Goal: Check status: Check status

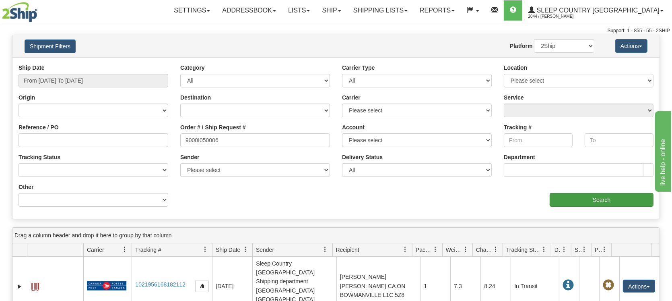
type input "9000I050006"
click at [605, 194] on input "Search" at bounding box center [602, 200] width 104 height 14
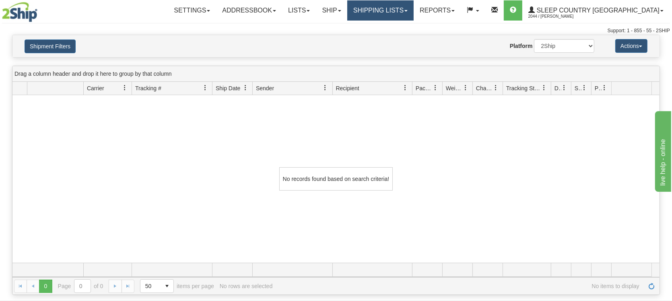
click at [406, 9] on link "Shipping lists" at bounding box center [380, 10] width 66 height 20
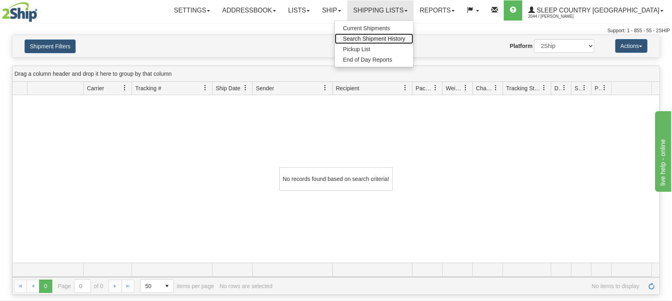
click at [402, 38] on span "Search Shipment History" at bounding box center [374, 38] width 62 height 6
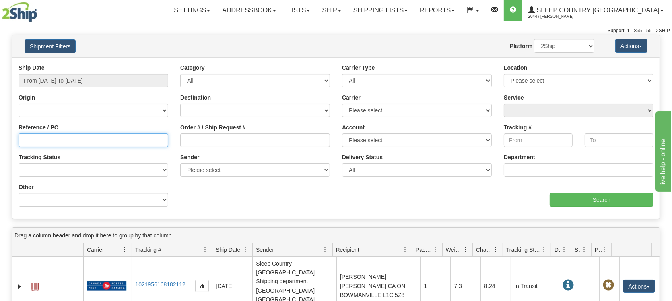
click at [51, 140] on input "Reference / PO" at bounding box center [94, 140] width 150 height 14
click at [49, 72] on div "Ship Date From 09/02/2025 To 09/03/2025" at bounding box center [94, 76] width 150 height 24
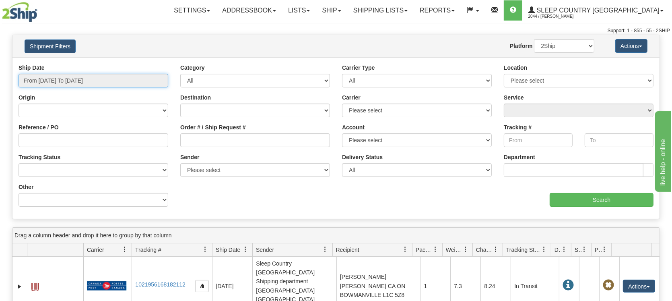
click at [50, 79] on input "From 09/02/2025 To 09/03/2025" at bounding box center [94, 81] width 150 height 14
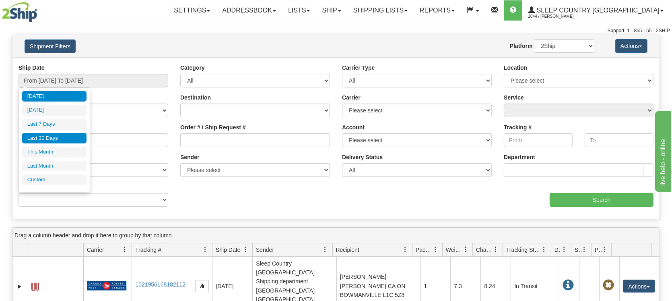
click at [44, 134] on li "Last 30 Days" at bounding box center [54, 138] width 64 height 11
type input "From [DATE] To [DATE]"
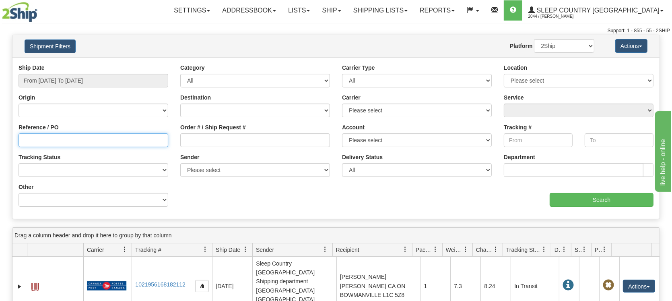
click at [36, 136] on input "Reference / PO" at bounding box center [94, 140] width 150 height 14
type input "1055672"
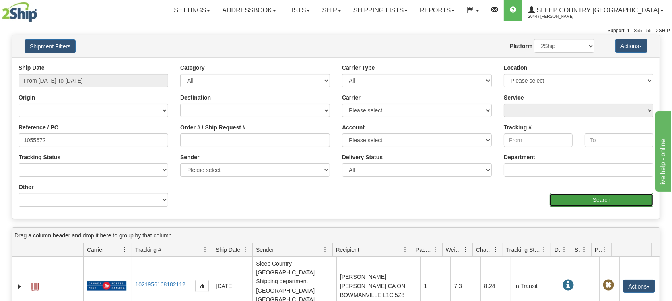
click at [579, 200] on input "Search" at bounding box center [602, 200] width 104 height 14
